Goal: Task Accomplishment & Management: Manage account settings

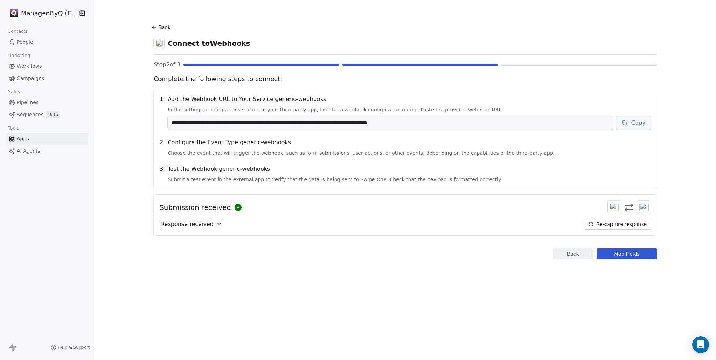
click at [608, 223] on button "Re-capture response" at bounding box center [616, 224] width 67 height 11
click at [625, 253] on button "Map Fields" at bounding box center [626, 253] width 60 height 11
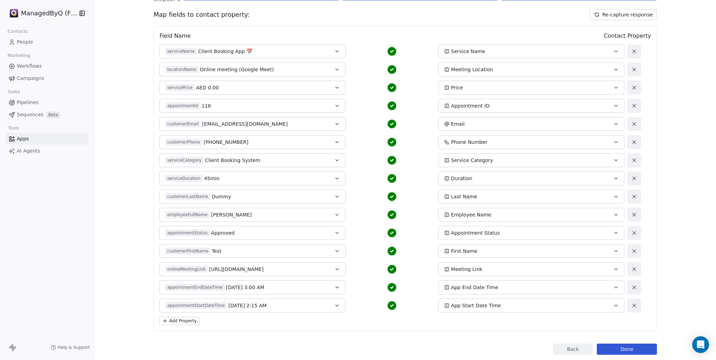
scroll to position [82, 0]
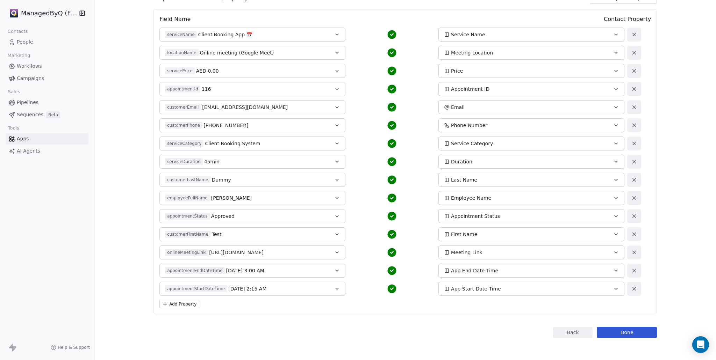
click at [181, 304] on button "Add Property" at bounding box center [179, 304] width 40 height 8
click at [223, 309] on button "Select a Field" at bounding box center [252, 307] width 186 height 14
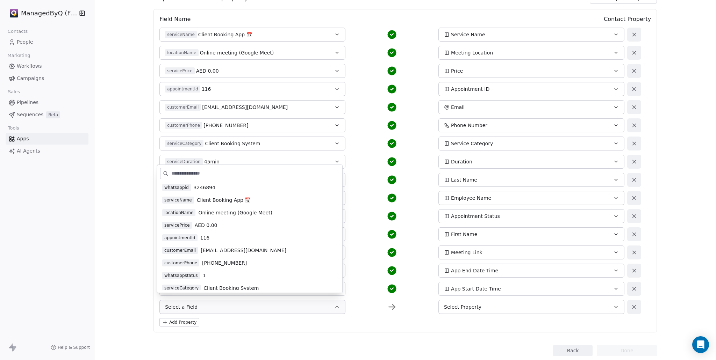
click at [183, 275] on span "whatsappstatus" at bounding box center [181, 275] width 38 height 7
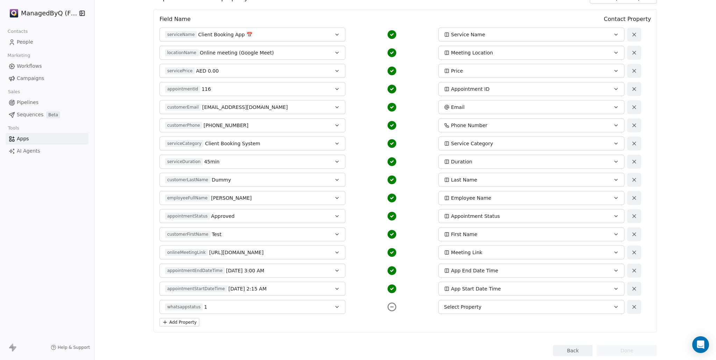
click at [182, 321] on button "Add Property" at bounding box center [179, 322] width 40 height 8
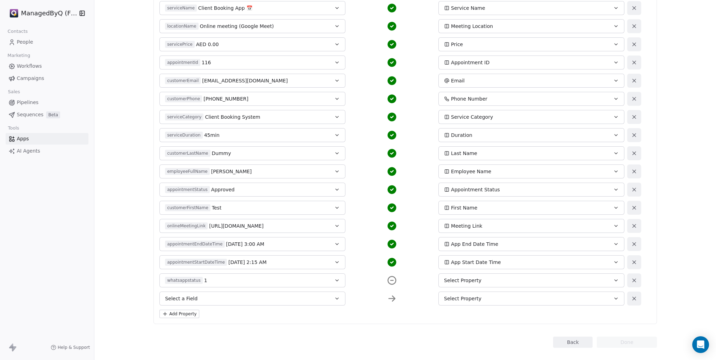
scroll to position [118, 0]
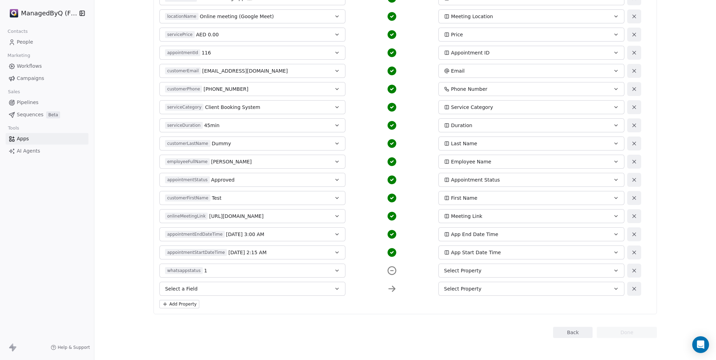
click at [191, 293] on button "Select a Field" at bounding box center [252, 289] width 186 height 14
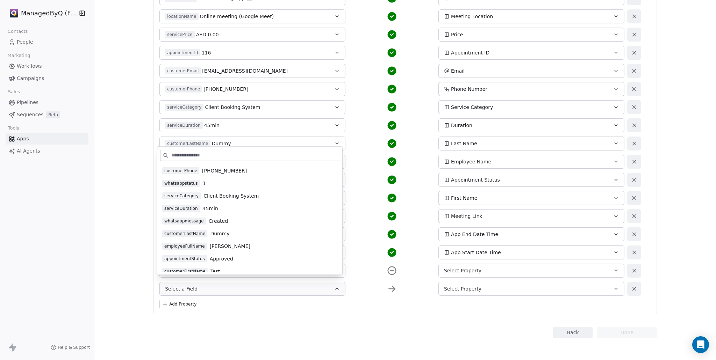
scroll to position [81, 0]
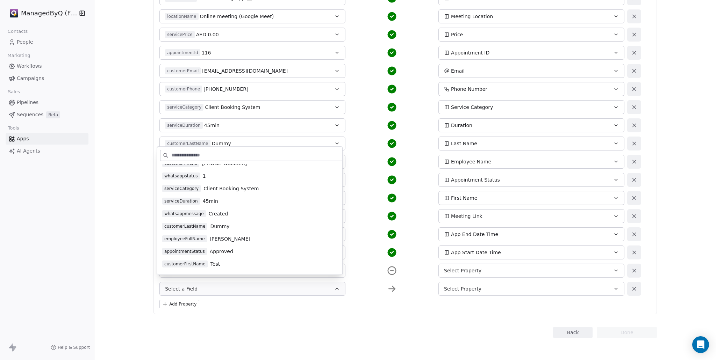
click at [187, 213] on span "whatsappmessage" at bounding box center [184, 213] width 44 height 7
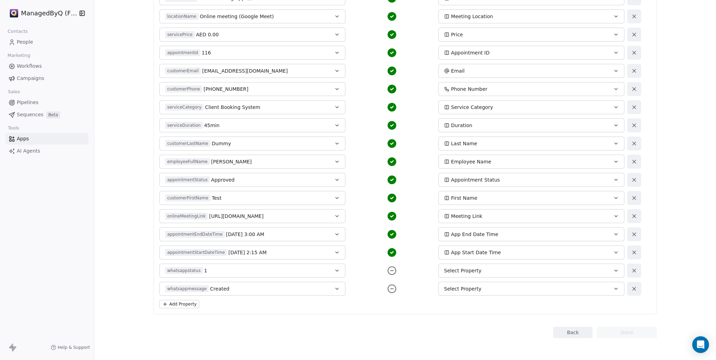
click at [179, 304] on button "Add Property" at bounding box center [179, 304] width 40 height 8
click at [184, 309] on span "Select a Field" at bounding box center [181, 307] width 32 height 7
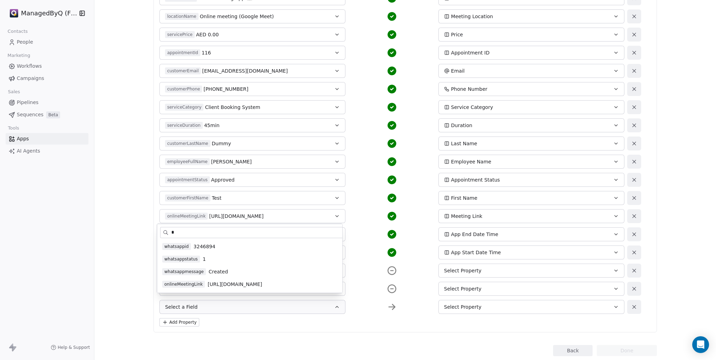
scroll to position [0, 0]
type input "***"
click at [183, 259] on span "whatsappid" at bounding box center [176, 259] width 29 height 7
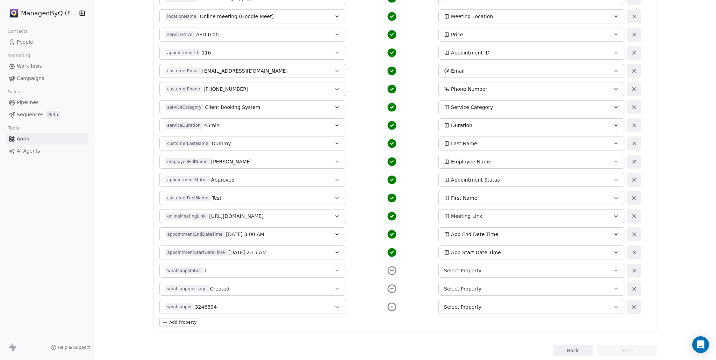
click at [484, 309] on div "Select Property" at bounding box center [522, 307] width 157 height 7
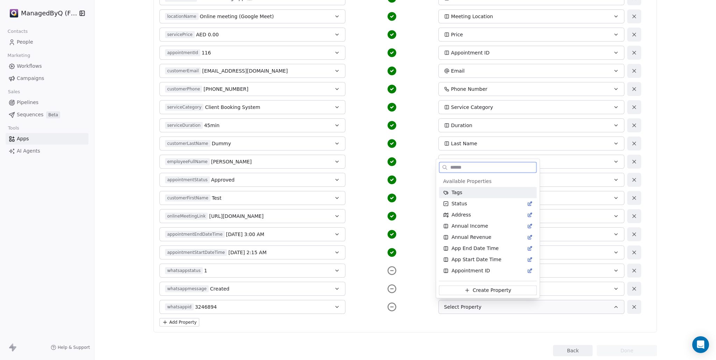
click at [484, 295] on button "Create Property" at bounding box center [487, 291] width 98 height 10
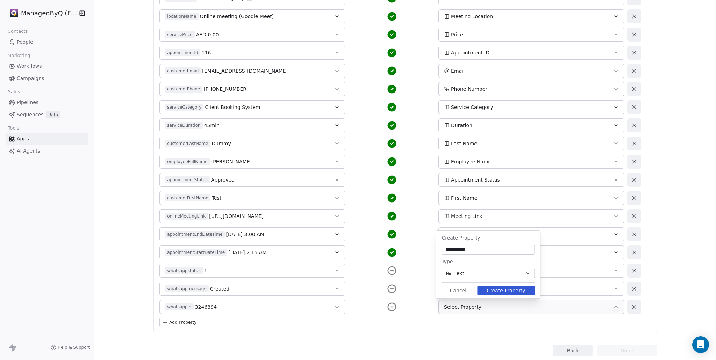
type input "**********"
click at [471, 274] on button "Text" at bounding box center [487, 274] width 93 height 10
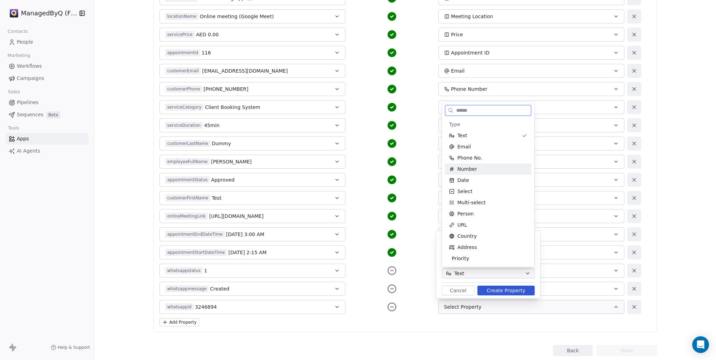
click at [469, 169] on span "Number" at bounding box center [467, 169] width 20 height 7
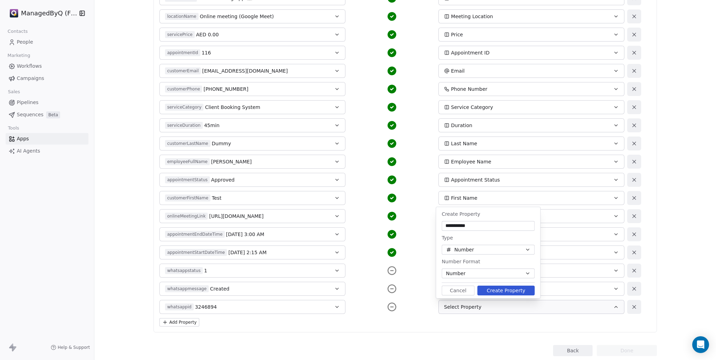
click at [510, 292] on button "Create Property" at bounding box center [505, 291] width 57 height 10
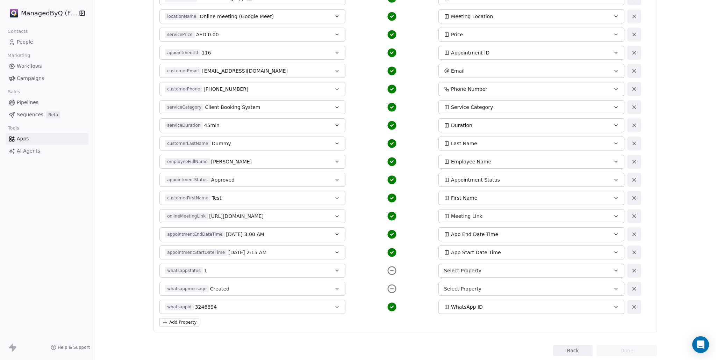
click at [494, 289] on div "Select Property" at bounding box center [522, 288] width 157 height 7
type input "**********"
click at [485, 273] on span "Create Property" at bounding box center [480, 272] width 38 height 7
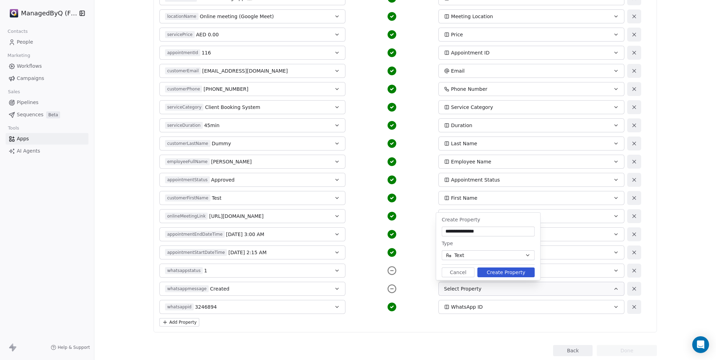
click at [494, 273] on button "Create Property" at bounding box center [505, 273] width 57 height 10
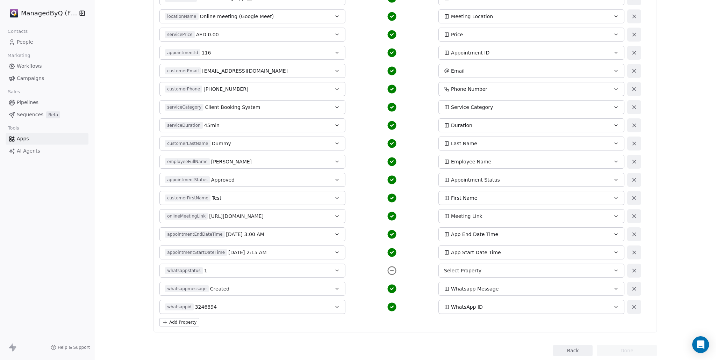
click at [478, 271] on div "Select Property" at bounding box center [522, 270] width 157 height 7
type input "**********"
click at [470, 339] on span "Create Property" at bounding box center [480, 337] width 38 height 7
click at [495, 322] on button "Text" at bounding box center [487, 322] width 93 height 10
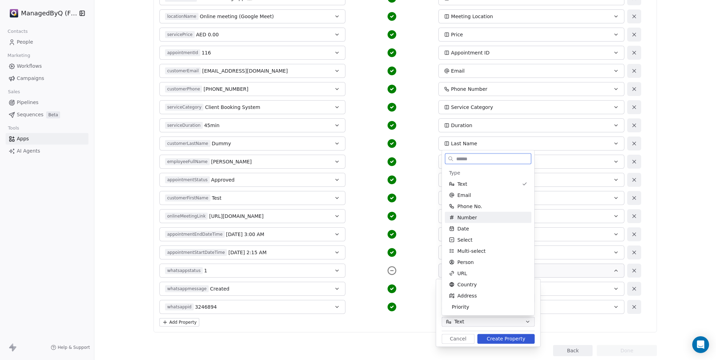
click at [475, 217] on div "Number" at bounding box center [488, 217] width 78 height 7
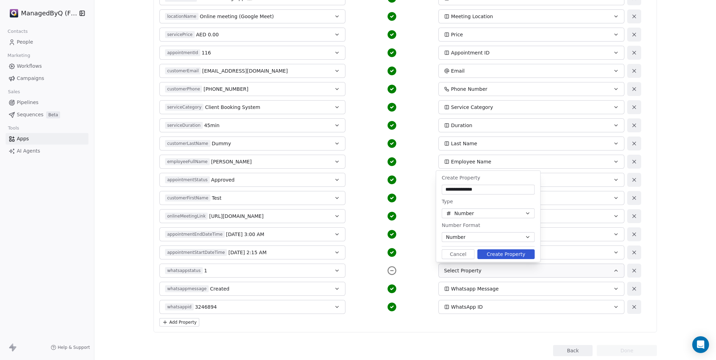
click at [500, 256] on button "Create Property" at bounding box center [505, 254] width 57 height 10
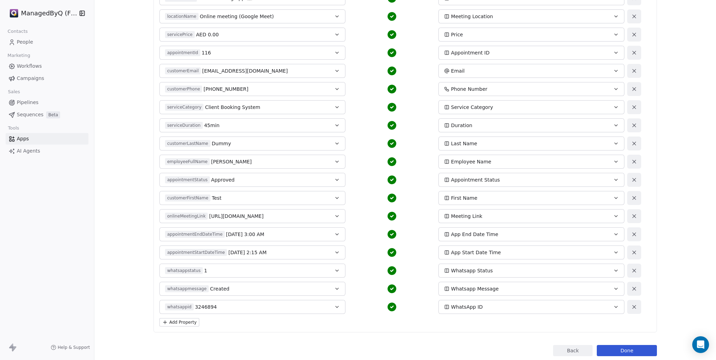
click at [632, 350] on button "Done" at bounding box center [626, 350] width 60 height 11
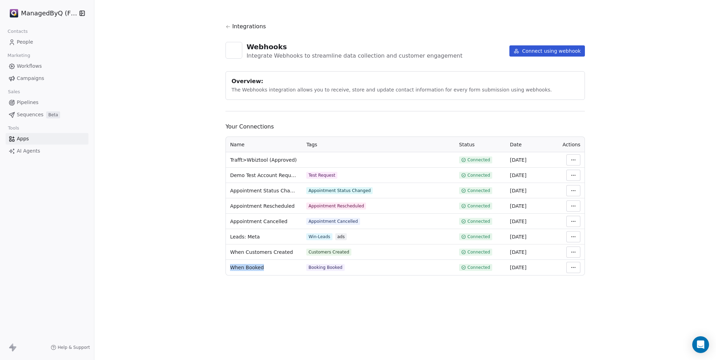
drag, startPoint x: 233, startPoint y: 267, endPoint x: 262, endPoint y: 270, distance: 29.1
click at [262, 270] on td "When Booked" at bounding box center [264, 267] width 76 height 15
copy span "When Booked"
click at [576, 160] on html "ManagedByQ (FZE) Contacts People Marketing Workflows Campaigns Sales Pipelines …" at bounding box center [358, 187] width 716 height 374
click at [580, 174] on div "Rename" at bounding box center [594, 175] width 50 height 11
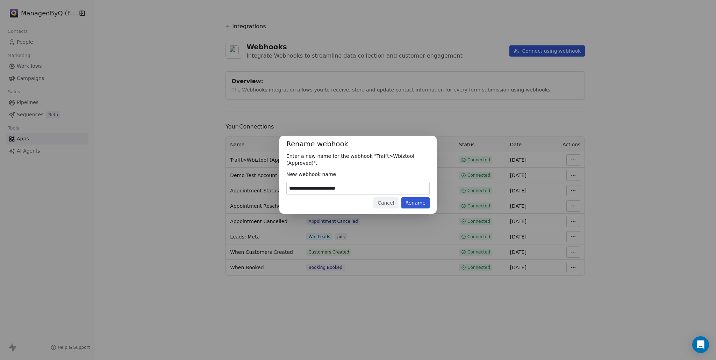
click at [371, 189] on input "**********" at bounding box center [358, 188] width 143 height 12
paste input "**********"
type input "**********"
click at [421, 206] on button "Rename" at bounding box center [415, 202] width 28 height 11
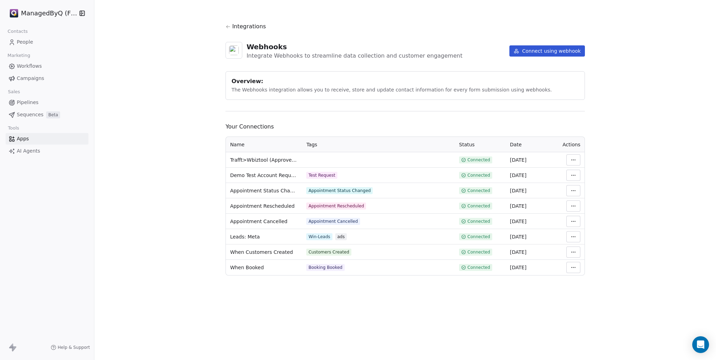
click at [570, 159] on html "ManagedByQ (FZE) Contacts People Marketing Workflows Campaigns Sales Pipelines …" at bounding box center [358, 180] width 716 height 360
click at [579, 174] on div "Rename" at bounding box center [594, 175] width 50 height 11
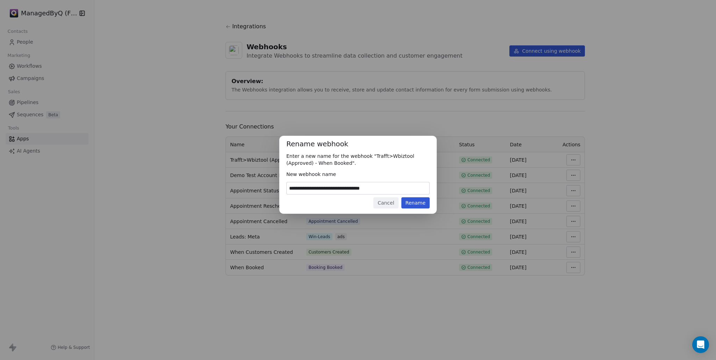
drag, startPoint x: 396, startPoint y: 189, endPoint x: 355, endPoint y: 190, distance: 41.6
click at [355, 190] on input "**********" at bounding box center [358, 188] width 143 height 12
click at [427, 310] on div "**********" at bounding box center [358, 180] width 716 height 360
click at [417, 206] on button "Rename" at bounding box center [415, 202] width 28 height 11
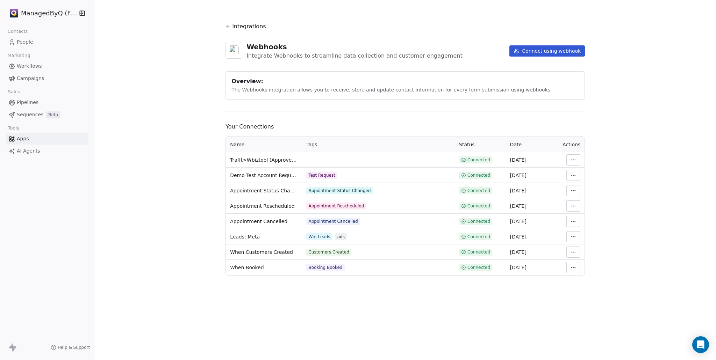
click at [440, 334] on div "Integrations Webhooks Integrate Webhooks to streamline data collection and cust…" at bounding box center [404, 180] width 621 height 360
click at [4, 360] on line "Close" at bounding box center [2, 363] width 3 height 3
click at [574, 159] on html "ManagedByQ (FZE) Contacts People Marketing Workflows Campaigns Sales Pipelines …" at bounding box center [358, 180] width 716 height 360
click at [585, 207] on div "Manage Mapping" at bounding box center [594, 208] width 50 height 11
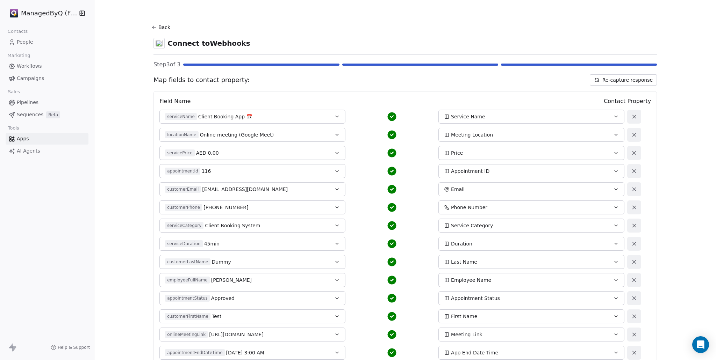
click at [151, 26] on icon at bounding box center [154, 27] width 6 height 6
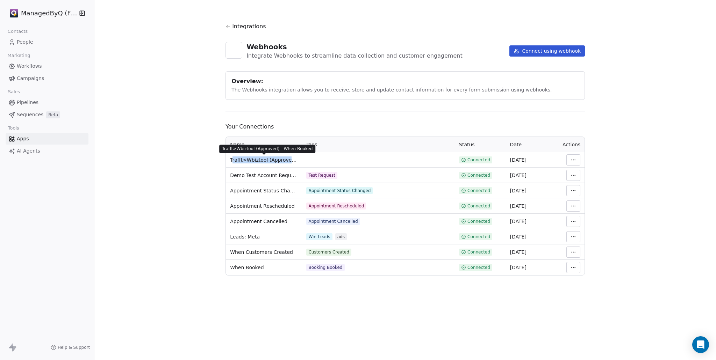
drag, startPoint x: 231, startPoint y: 158, endPoint x: 290, endPoint y: 159, distance: 59.4
click at [290, 159] on span "Trafft>Wbiztool (Approved) - When Booked" at bounding box center [264, 160] width 68 height 7
click at [233, 158] on span "Trafft>Wbiztool (Approved) - When Booked" at bounding box center [264, 160] width 68 height 7
drag, startPoint x: 229, startPoint y: 159, endPoint x: 292, endPoint y: 161, distance: 62.6
click at [292, 161] on td "Trafft>Wbiztool (Approved) - When Booked" at bounding box center [264, 159] width 76 height 15
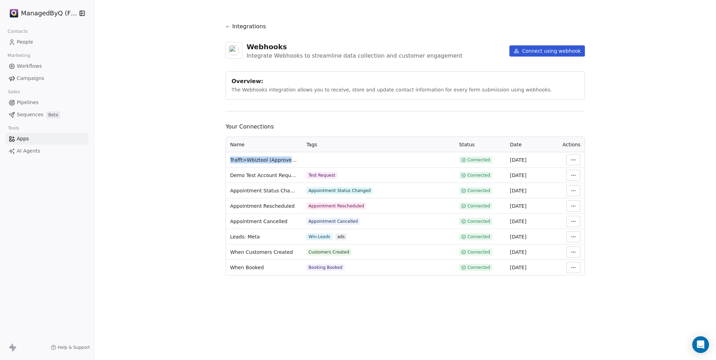
copy span "Trafft>Wbiztool (Approved)"
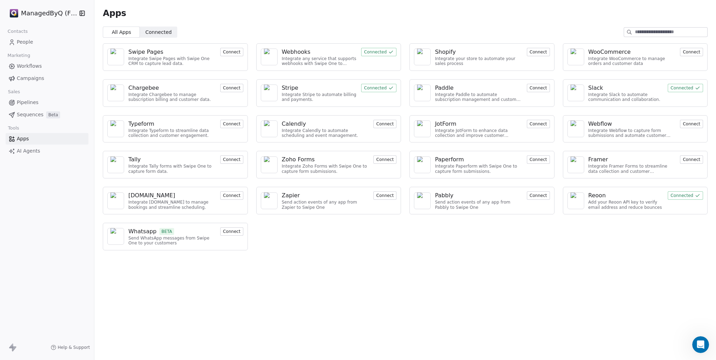
scroll to position [3282, 0]
click at [20, 43] on span "People" at bounding box center [25, 41] width 16 height 7
click at [21, 43] on span "People" at bounding box center [25, 41] width 16 height 7
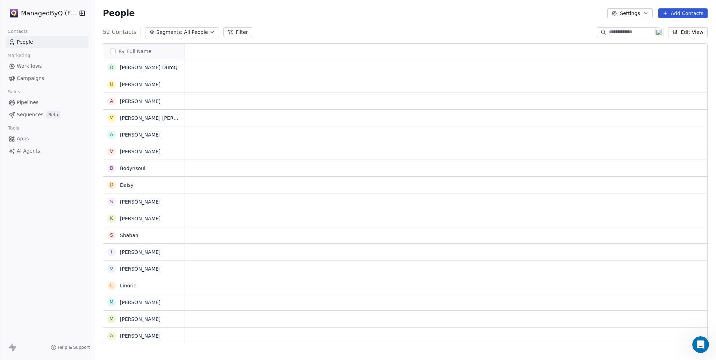
scroll to position [6, 6]
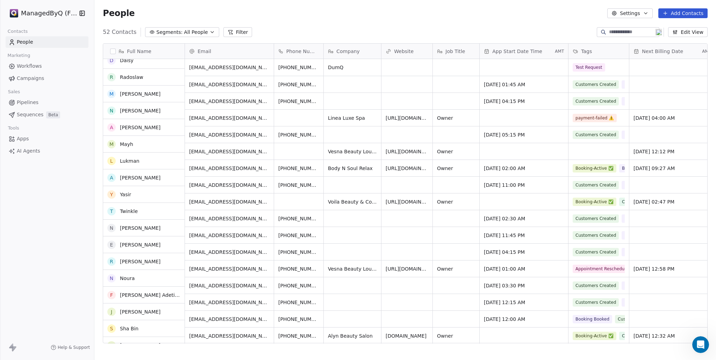
scroll to position [0, 0]
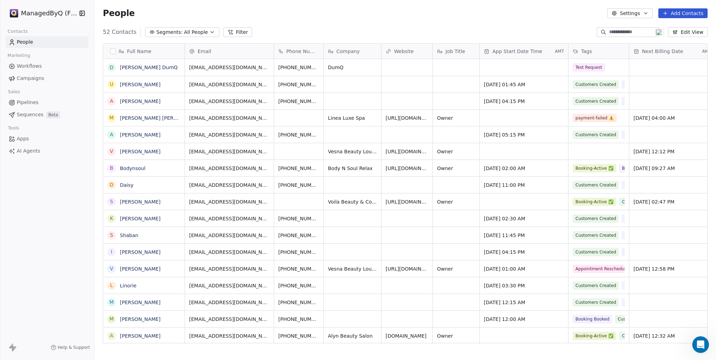
click at [601, 30] on icon at bounding box center [602, 31] width 3 height 3
type input "****"
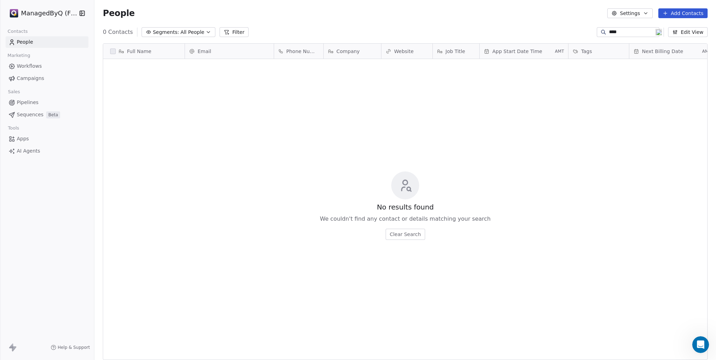
scroll to position [312, 616]
drag, startPoint x: 638, startPoint y: 33, endPoint x: 573, endPoint y: 23, distance: 65.0
click at [573, 23] on section "People Settings Add Contacts 0 Contacts Segments: All People Filter **** Edit V…" at bounding box center [404, 180] width 621 height 360
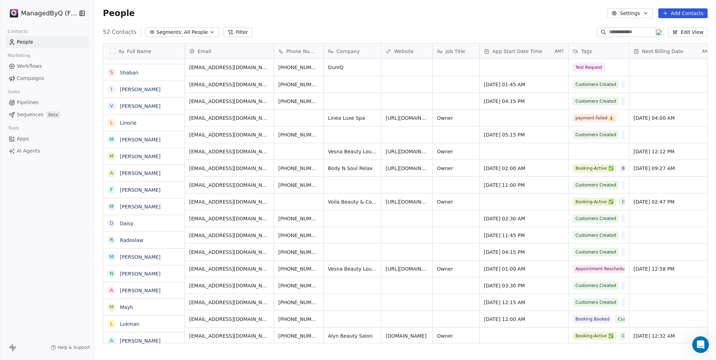
scroll to position [0, 0]
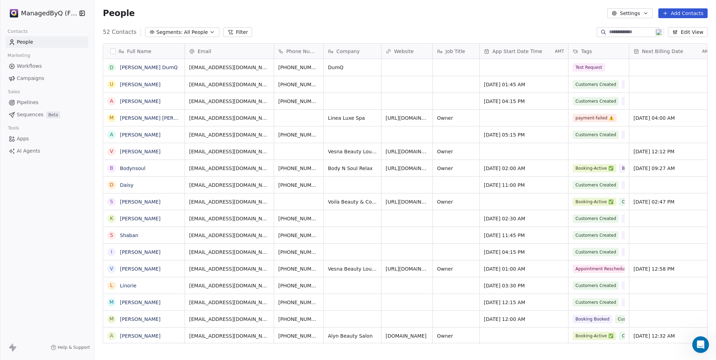
click at [619, 31] on input at bounding box center [633, 32] width 49 height 7
type input "****"
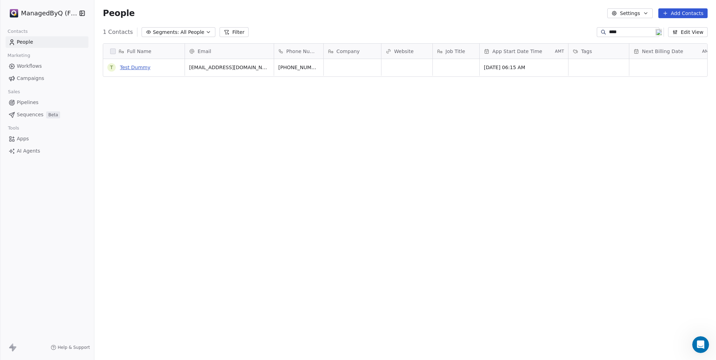
click at [137, 69] on link "Test Dummy" at bounding box center [135, 68] width 30 height 6
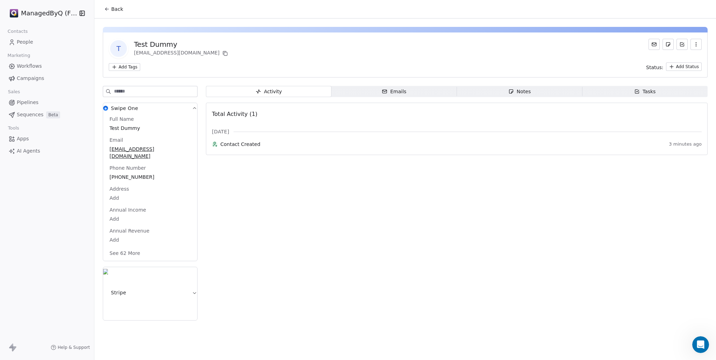
click at [107, 8] on icon at bounding box center [107, 9] width 6 height 6
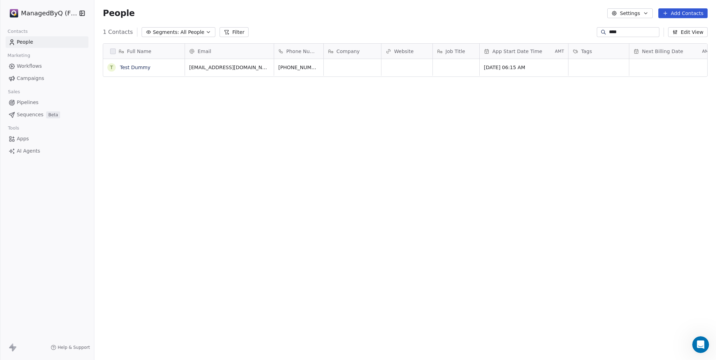
scroll to position [312, 616]
click at [559, 49] on span "AMT" at bounding box center [558, 52] width 9 height 6
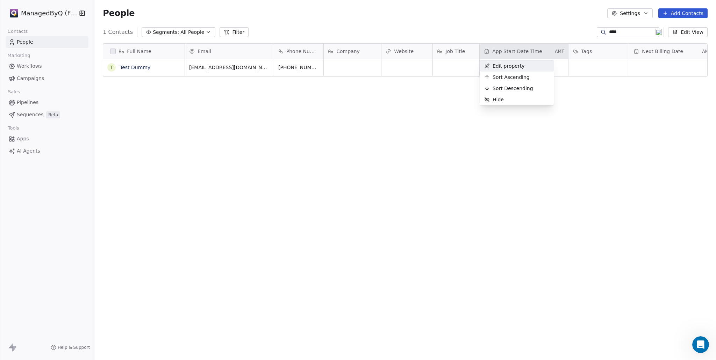
click at [530, 63] on div "Edit property" at bounding box center [517, 65] width 74 height 11
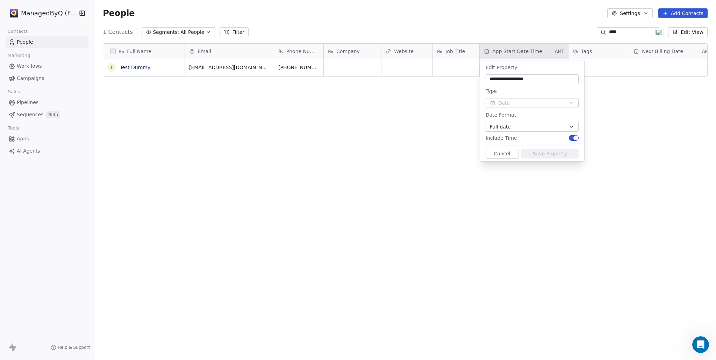
click at [526, 124] on button "Full date" at bounding box center [531, 127] width 93 height 10
click at [531, 111] on html "**********" at bounding box center [358, 187] width 716 height 374
click at [419, 146] on html "**********" at bounding box center [358, 180] width 716 height 360
click at [407, 174] on html "**********" at bounding box center [358, 180] width 716 height 360
click at [499, 152] on button "Cancel" at bounding box center [501, 154] width 33 height 10
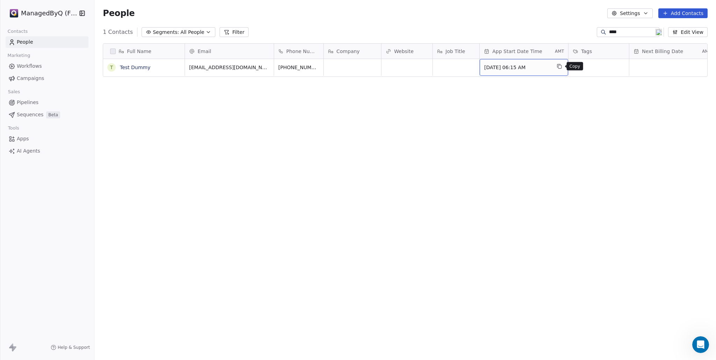
click at [559, 67] on icon "grid" at bounding box center [559, 67] width 6 height 6
click at [558, 51] on span "AMT" at bounding box center [558, 52] width 9 height 6
click at [525, 64] on div "Edit property" at bounding box center [504, 65] width 49 height 11
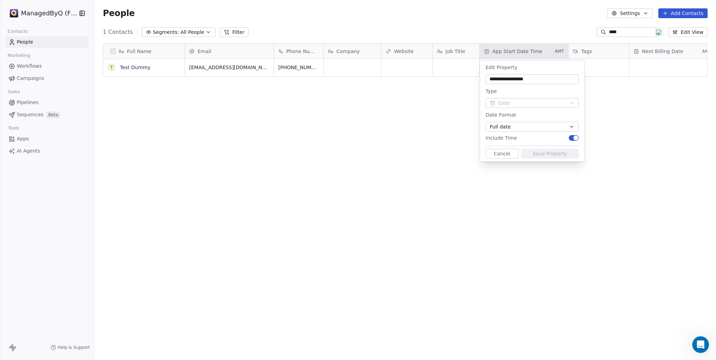
click at [498, 152] on button "Cancel" at bounding box center [501, 154] width 33 height 10
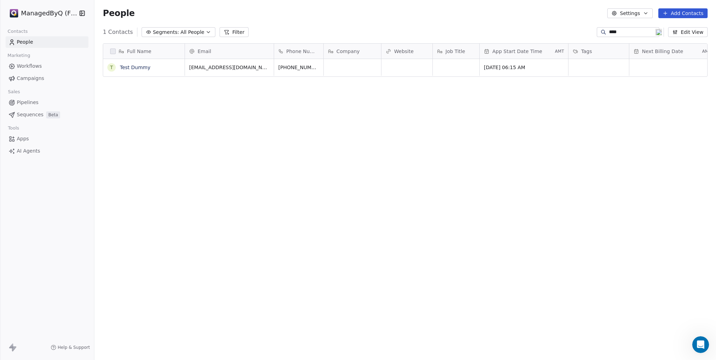
click at [35, 13] on html "ManagedByQ (FZE) Contacts People Marketing Workflows Campaigns Sales Pipelines …" at bounding box center [358, 187] width 716 height 374
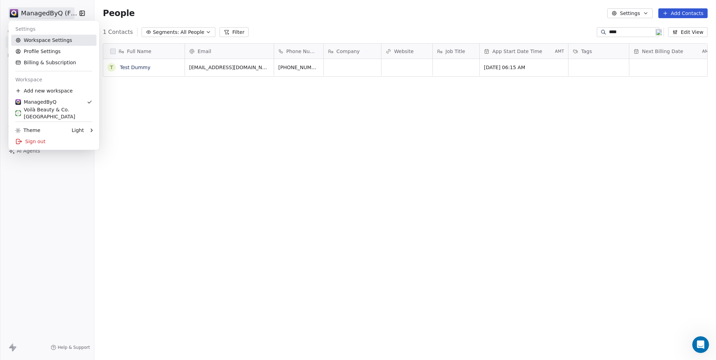
click at [60, 42] on link "Workspace Settings" at bounding box center [53, 40] width 85 height 11
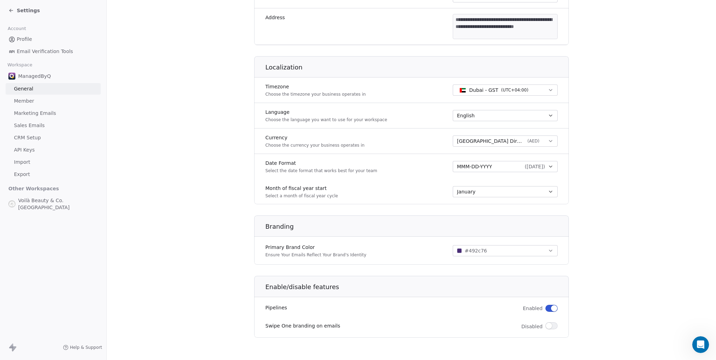
scroll to position [245, 0]
click at [525, 165] on span "( [DATE] )" at bounding box center [534, 166] width 20 height 7
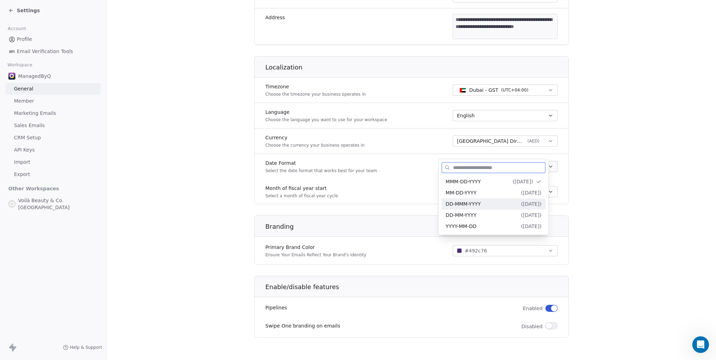
click at [493, 204] on div "DD-MMM-YYYY ( [DATE] )" at bounding box center [493, 204] width 96 height 7
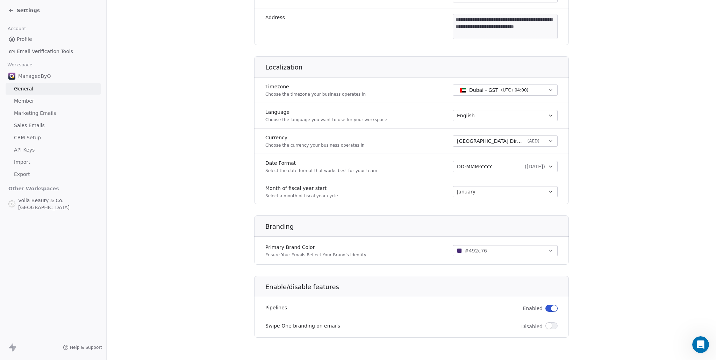
click at [615, 187] on section "**********" at bounding box center [411, 60] width 609 height 599
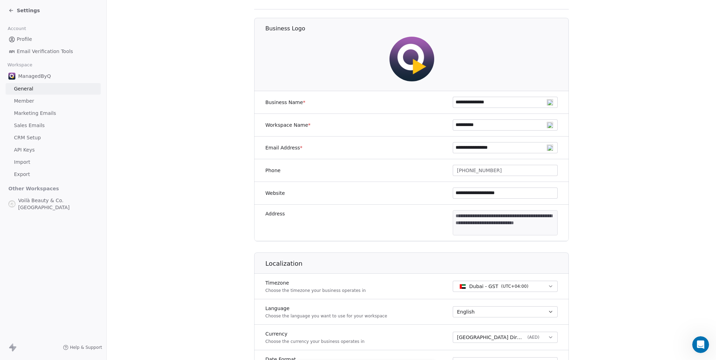
scroll to position [9, 0]
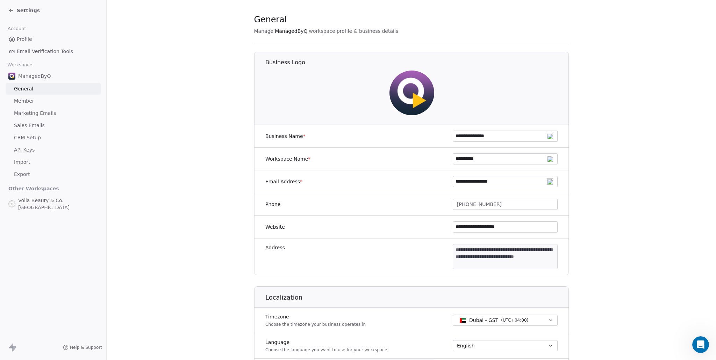
click at [13, 10] on icon at bounding box center [11, 11] width 6 height 6
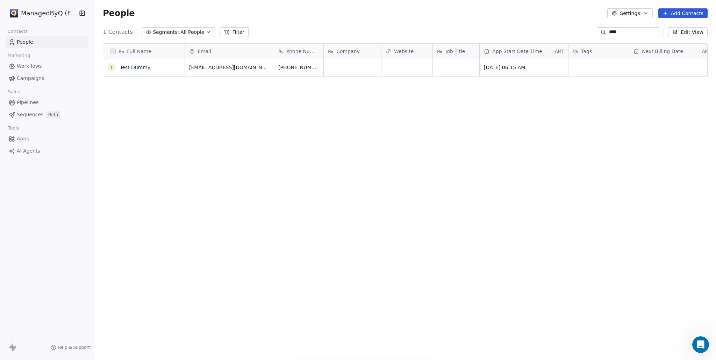
scroll to position [312, 616]
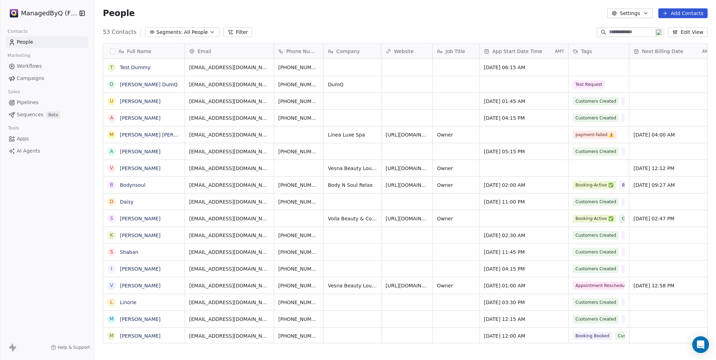
scroll to position [312, 616]
click at [112, 67] on button "grid" at bounding box center [112, 68] width 6 height 6
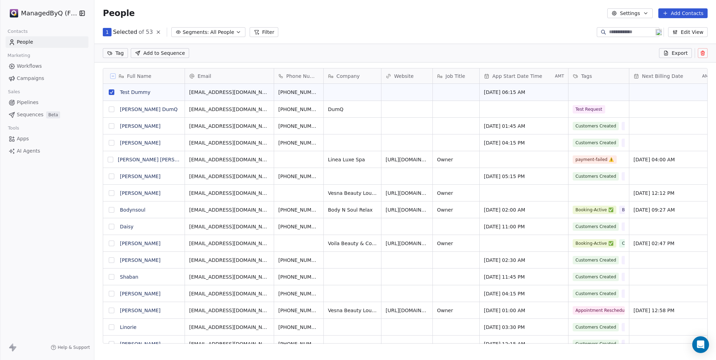
scroll to position [287, 616]
click at [703, 52] on icon at bounding box center [702, 53] width 6 height 6
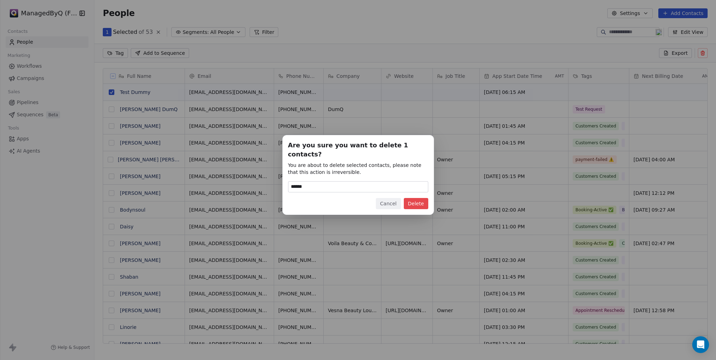
type input "******"
click at [419, 198] on button "Delete" at bounding box center [416, 203] width 24 height 11
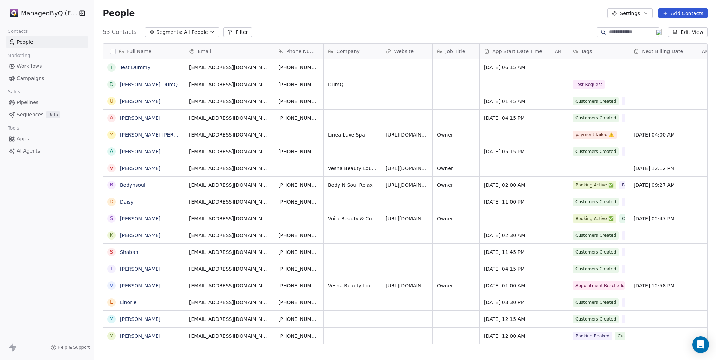
scroll to position [312, 616]
click at [697, 347] on icon "Open Intercom Messenger" at bounding box center [700, 344] width 8 height 9
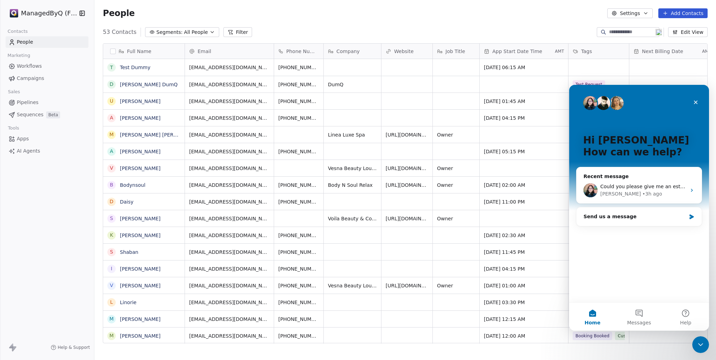
scroll to position [0, 0]
click at [667, 191] on div "Mrinal • 3h ago" at bounding box center [643, 193] width 86 height 7
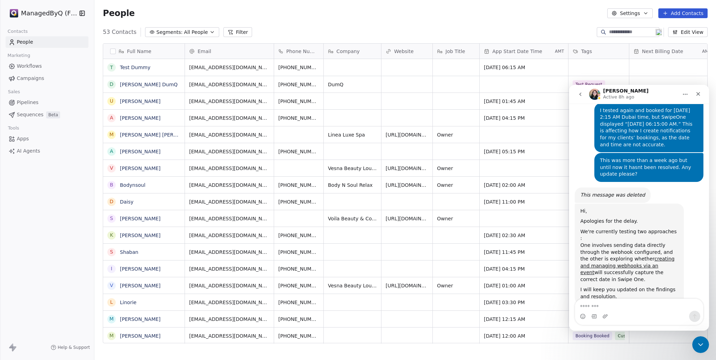
scroll to position [3283, 0]
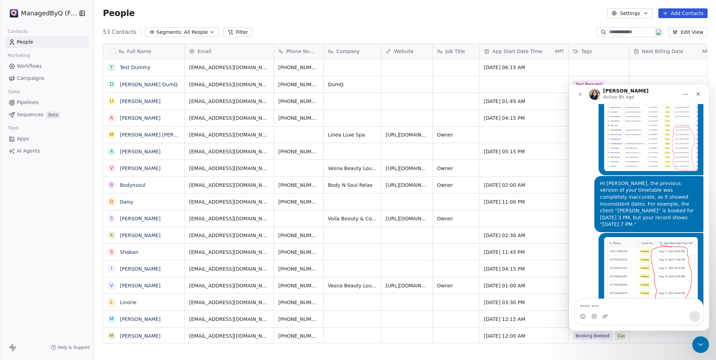
click at [28, 78] on span "Campaigns" at bounding box center [30, 78] width 27 height 7
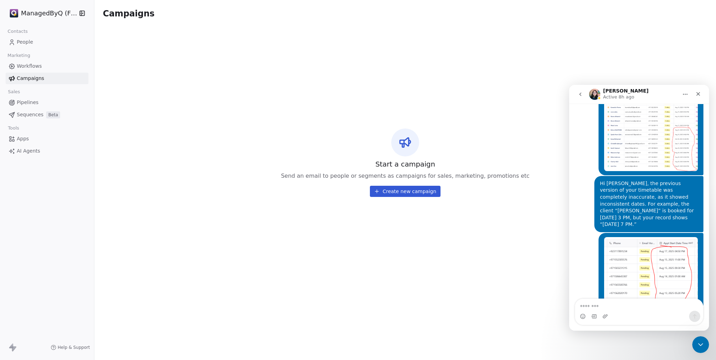
click at [36, 65] on span "Workflows" at bounding box center [29, 66] width 25 height 7
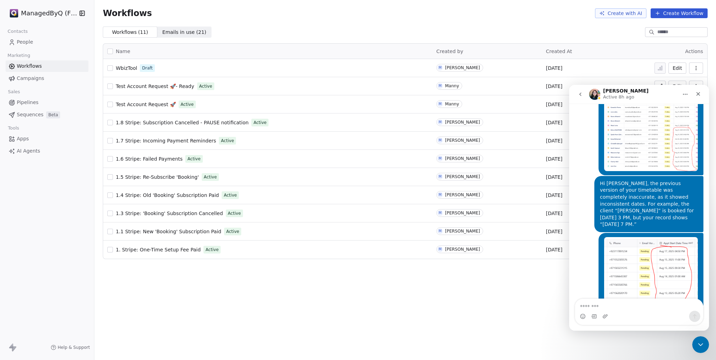
click at [126, 68] on span "WbizTool" at bounding box center [126, 68] width 21 height 6
